Goal: Task Accomplishment & Management: Complete application form

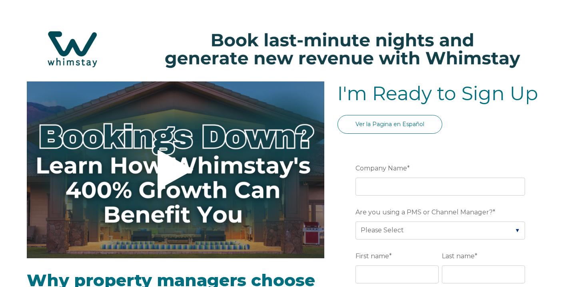
select select "US"
select select "Standard"
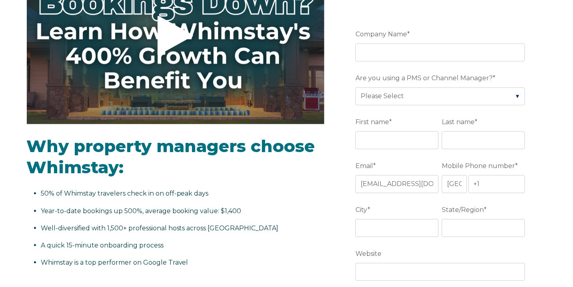
scroll to position [128, 0]
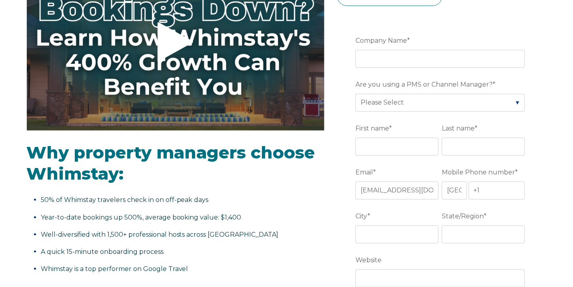
click at [368, 67] on fieldset "Company Name *" at bounding box center [441, 56] width 173 height 44
click at [368, 62] on input "Company Name *" at bounding box center [440, 59] width 170 height 18
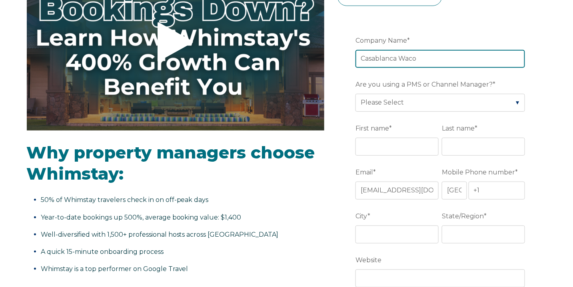
type input "Casablanca Waco"
click at [218, 208] on ul "50% of Whimstay travelers check in on off-peak days Year-to-date bookings up 50…" at bounding box center [175, 235] width 297 height 82
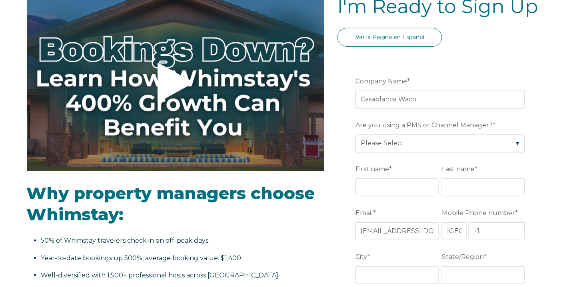
scroll to position [76, 0]
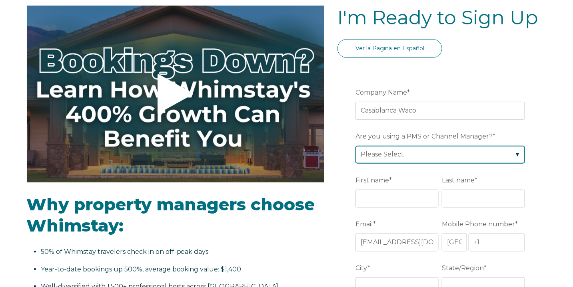
click at [369, 152] on select "Please Select Barefoot BookingPal Boost Brightside CiiRUS Escapia Guesty Hostaw…" at bounding box center [440, 155] width 170 height 18
select select "Lodgify"
click at [355, 146] on select "Please Select Barefoot BookingPal Boost Brightside CiiRUS Escapia Guesty Hostaw…" at bounding box center [440, 155] width 170 height 18
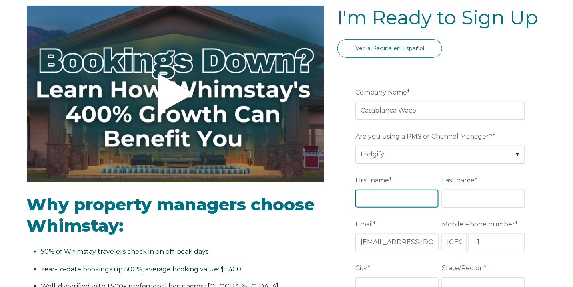
click at [370, 200] on input "First name *" at bounding box center [396, 199] width 83 height 18
type input "Amine"
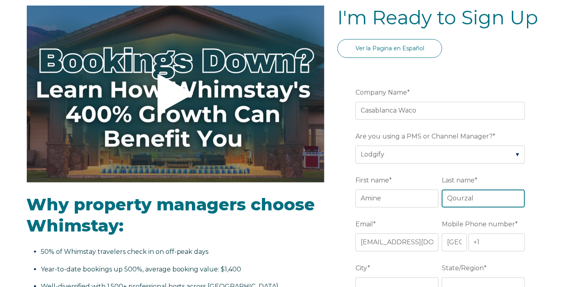
type input "Qourzal"
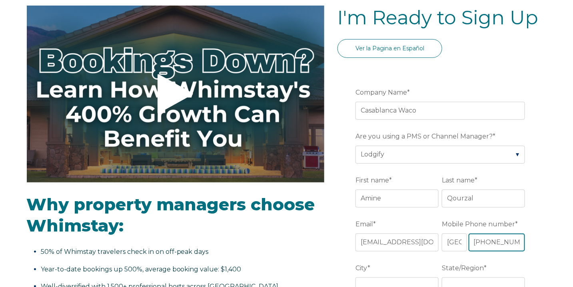
type input "[PHONE_NUMBER]"
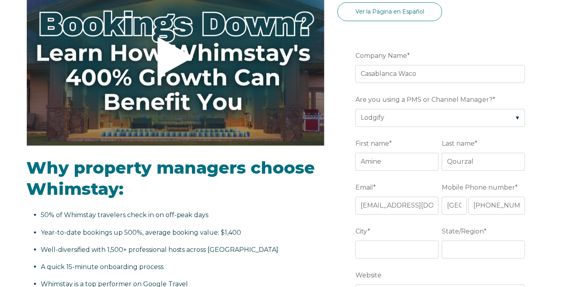
scroll to position [120, 0]
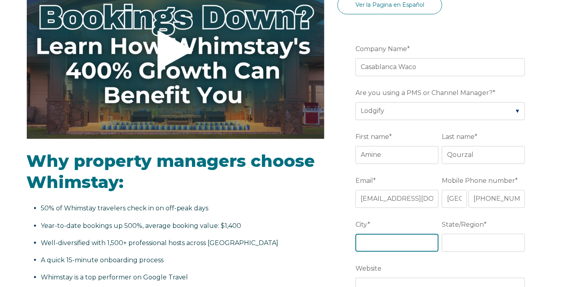
click at [376, 238] on input "City *" at bounding box center [396, 243] width 83 height 18
type input "Waco"
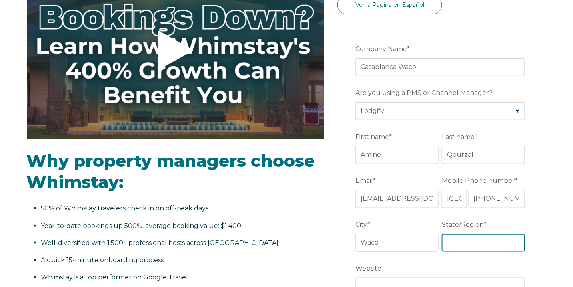
click at [448, 242] on input "State/Region *" at bounding box center [483, 243] width 83 height 18
type input "[GEOGRAPHIC_DATA]"
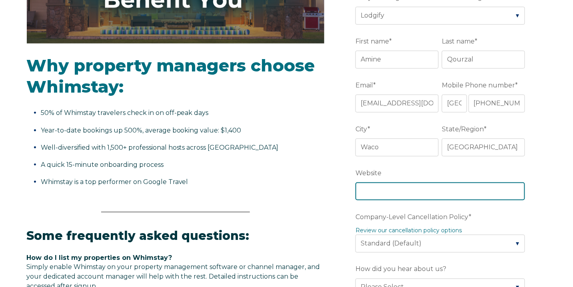
click at [385, 190] on input "Website" at bounding box center [440, 192] width 170 height 18
type input "[DOMAIN_NAME]"
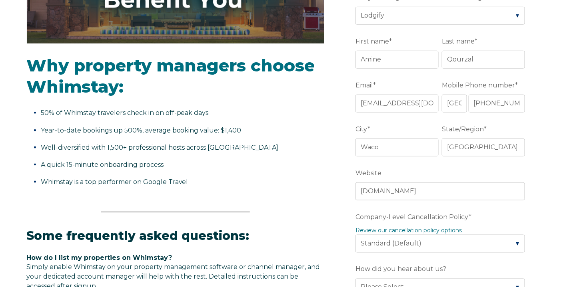
click at [331, 200] on div "Video player - SSOB Pitch Vid Thumbnail - Click to play video Why property mana…" at bounding box center [287, 231] width 520 height 730
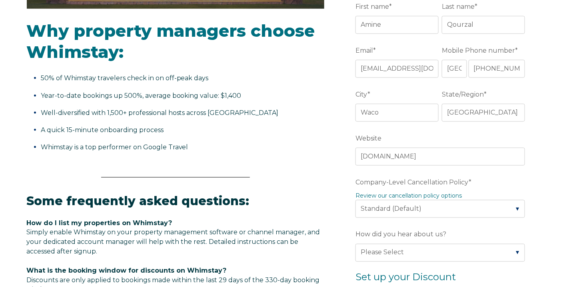
scroll to position [301, 0]
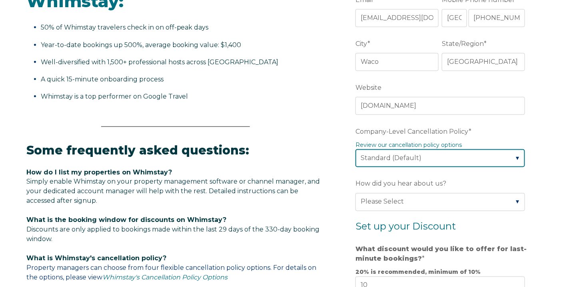
click at [409, 163] on select "Please Select Partial Standard (Default) Moderate Strict" at bounding box center [440, 159] width 170 height 18
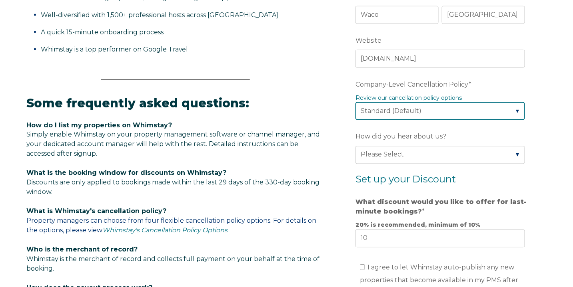
scroll to position [352, 0]
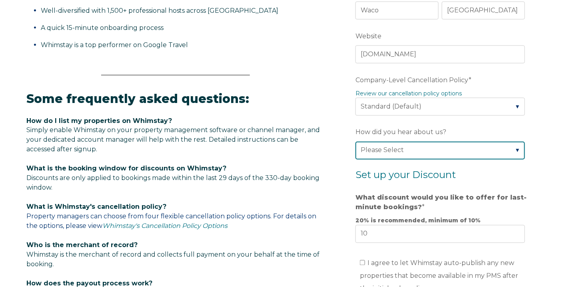
click at [370, 148] on select "Please Select Found Whimstay through a Google search Spoke to a Whimstay salesp…" at bounding box center [440, 151] width 170 height 18
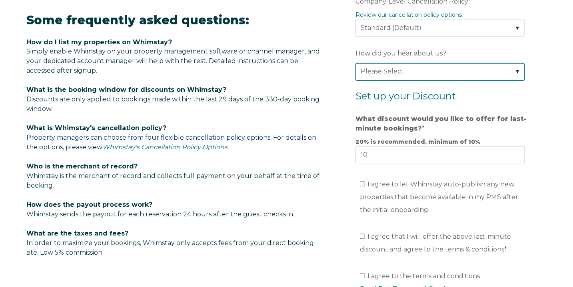
scroll to position [438, 0]
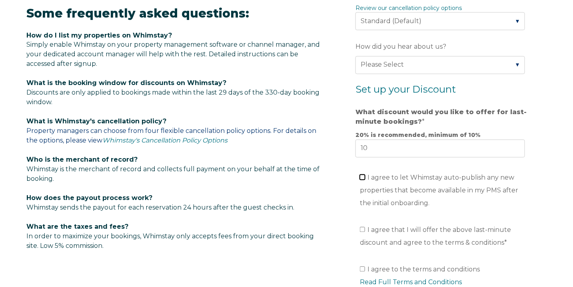
click at [364, 176] on input "I agree to let Whimstay auto-publish any new properties that become available i…" at bounding box center [362, 177] width 5 height 5
checkbox input "true"
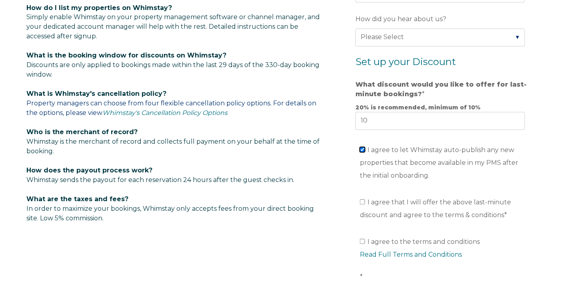
scroll to position [496, 0]
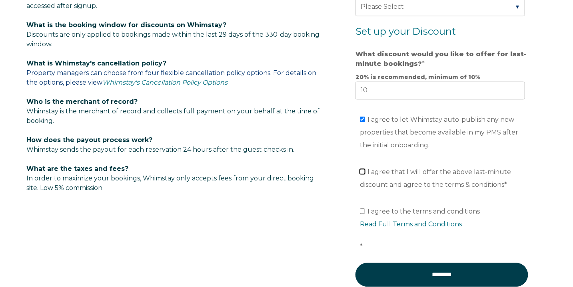
click at [362, 169] on input "I agree that I will offer the above last-minute discount and agree to the terms…" at bounding box center [362, 171] width 5 height 5
checkbox input "true"
click at [361, 209] on input "I agree to the terms and conditions Read Full Terms and Conditions *" at bounding box center [362, 211] width 5 height 5
checkbox input "true"
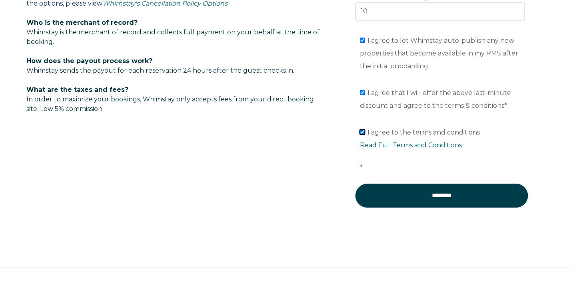
scroll to position [592, 0]
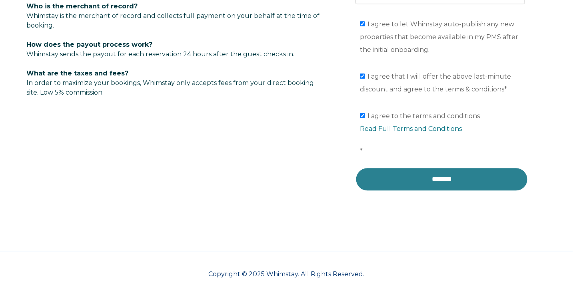
click at [371, 179] on input "********" at bounding box center [441, 180] width 173 height 24
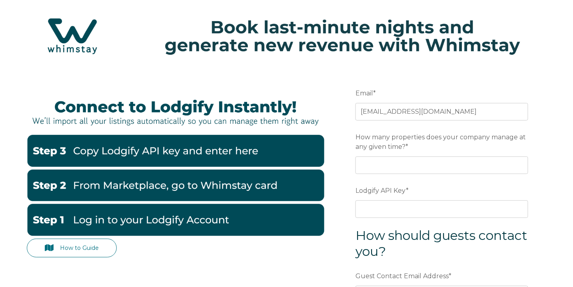
scroll to position [57, 0]
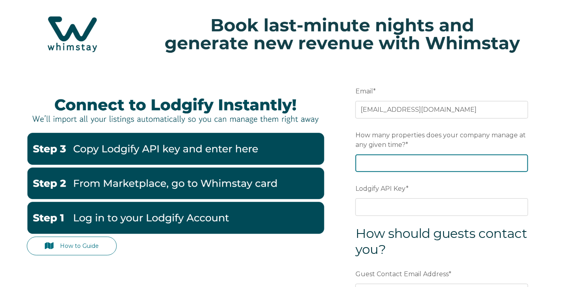
click at [370, 160] on input "How many properties does your company manage at any given time? *" at bounding box center [441, 164] width 173 height 18
type input "1"
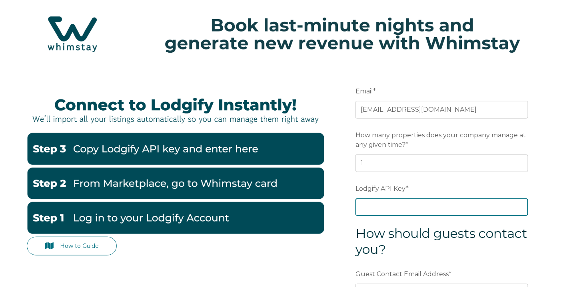
click at [368, 203] on input "Lodgify API Key *" at bounding box center [441, 208] width 173 height 18
paste input "ksDHOK/QYuo2S360tq+EiRCS9WWINJ9qvQABHYNTHtNGa004JI8FV/9I3jGBZwzM"
type input "ksDHOK/QYuo2S360tq+EiRCS9WWINJ9qvQABHYNTHtNGa004JI8FV/9I3jGBZwzM"
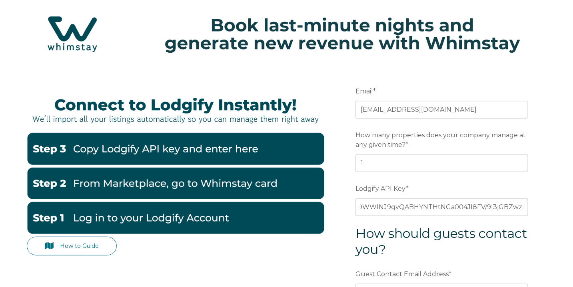
click at [346, 231] on form "Email * admin@casablancawaco.com Preferred language SDR How many properties doe…" at bounding box center [441, 236] width 209 height 341
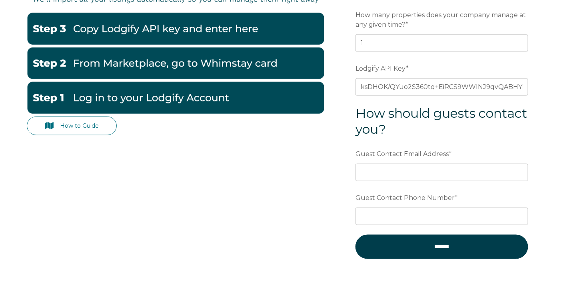
scroll to position [195, 0]
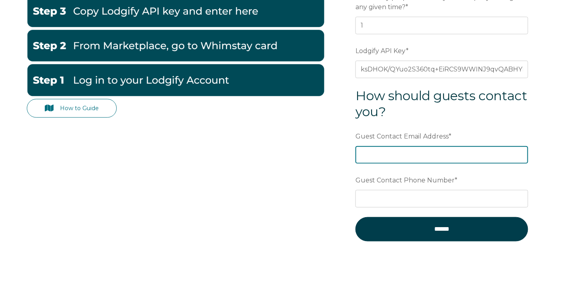
click at [389, 157] on input "Guest Contact Email Address *" at bounding box center [441, 155] width 173 height 18
type input "[EMAIL_ADDRESS][DOMAIN_NAME]"
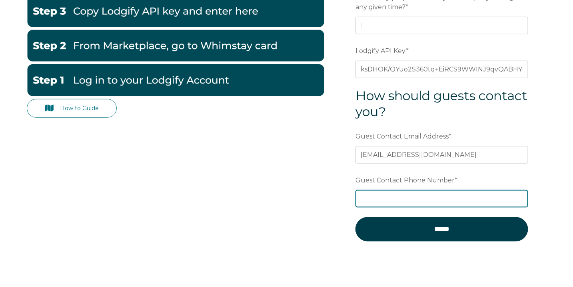
click at [393, 198] on input "Guest Contact Phone Number *" at bounding box center [441, 199] width 173 height 18
type input "2543043263"
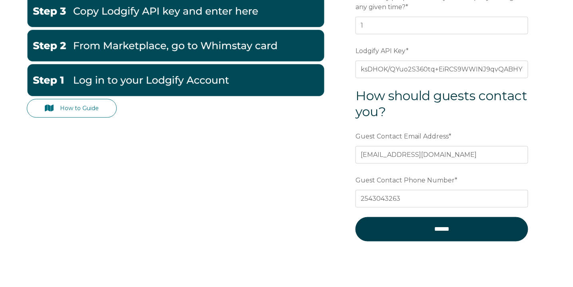
click at [339, 230] on form "Email * admin@casablancawaco.com Preferred language SDR How many properties doe…" at bounding box center [441, 98] width 209 height 341
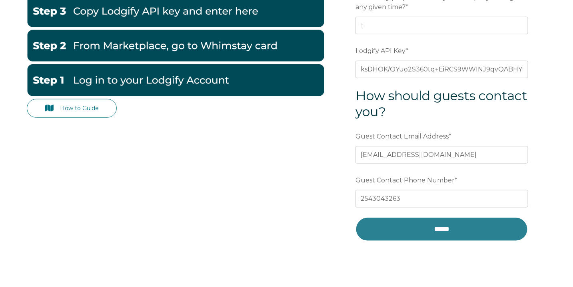
click at [391, 233] on input "******" at bounding box center [441, 230] width 173 height 24
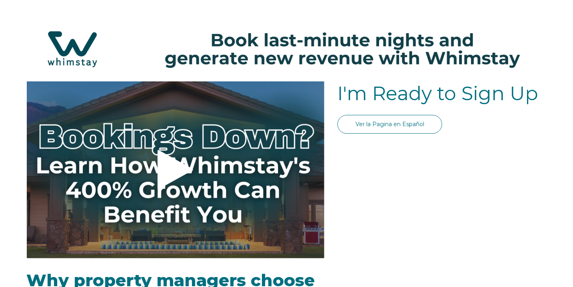
select select "US"
select select "Standard"
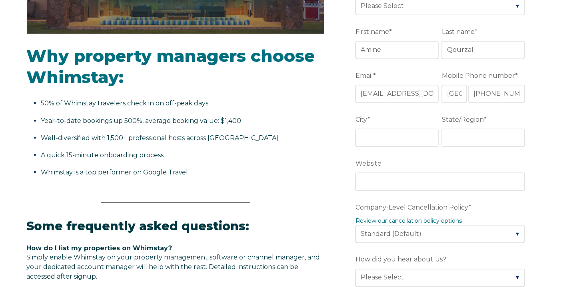
scroll to position [207, 0]
